Goal: Navigation & Orientation: Find specific page/section

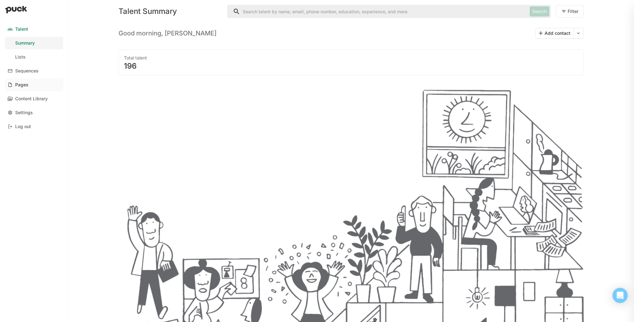
click at [28, 82] on link "Pages" at bounding box center [34, 84] width 58 height 13
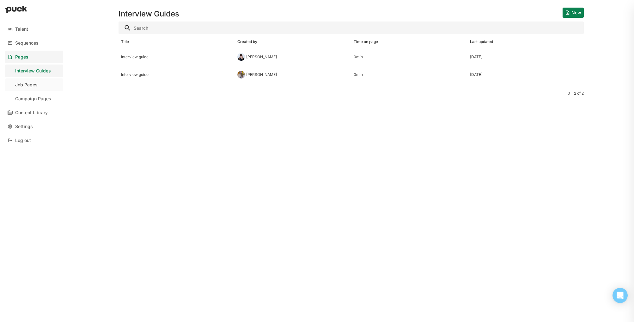
click at [34, 86] on div "Job Pages" at bounding box center [26, 84] width 22 height 5
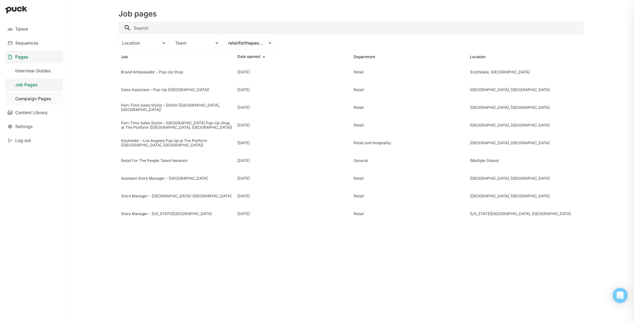
click at [35, 98] on div "Campaign Pages" at bounding box center [33, 98] width 36 height 5
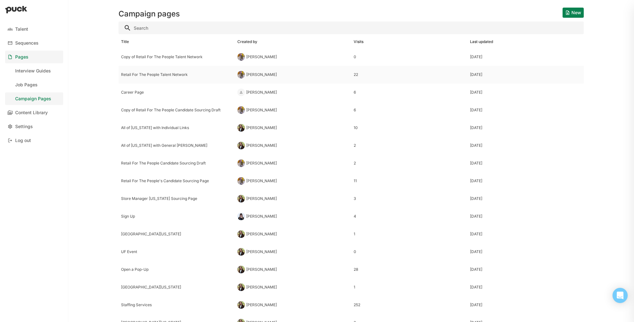
click at [167, 76] on div "Retail For The People Talent Network" at bounding box center [176, 74] width 111 height 4
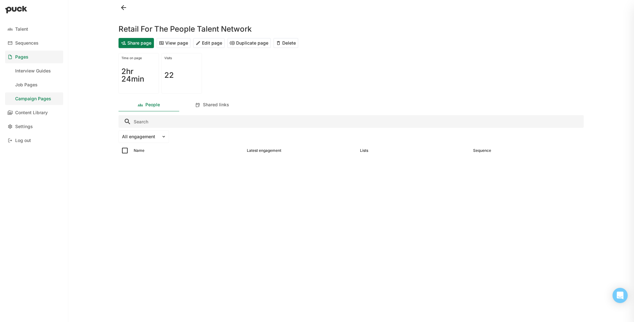
click at [173, 43] on button "View page" at bounding box center [173, 43] width 34 height 10
